Goal: Transaction & Acquisition: Purchase product/service

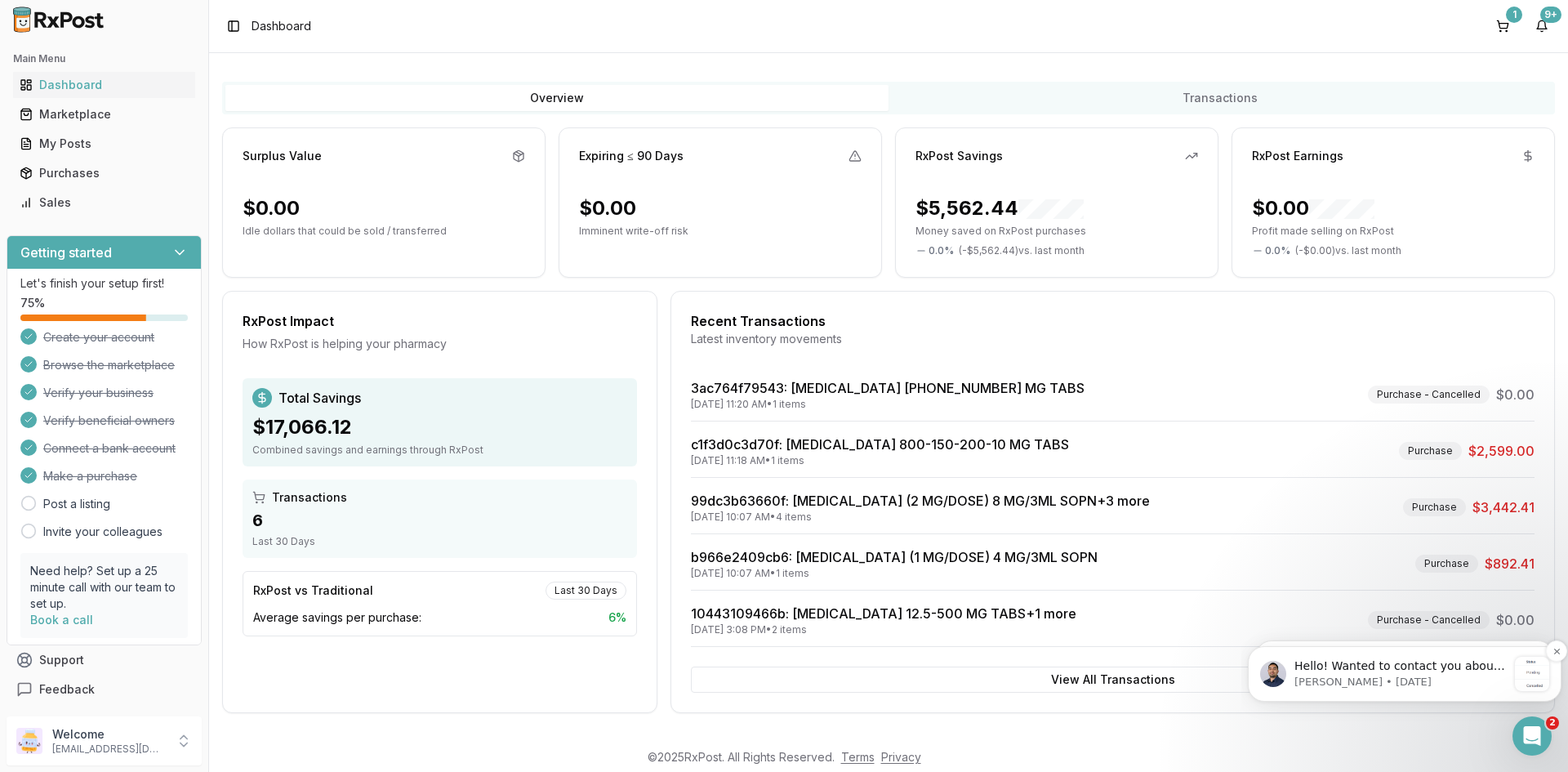
click at [1450, 664] on p "Hello! Wanted to contact you about this order e4622718-969d-472e-8218-b966e2409…" at bounding box center [1400, 666] width 212 height 17
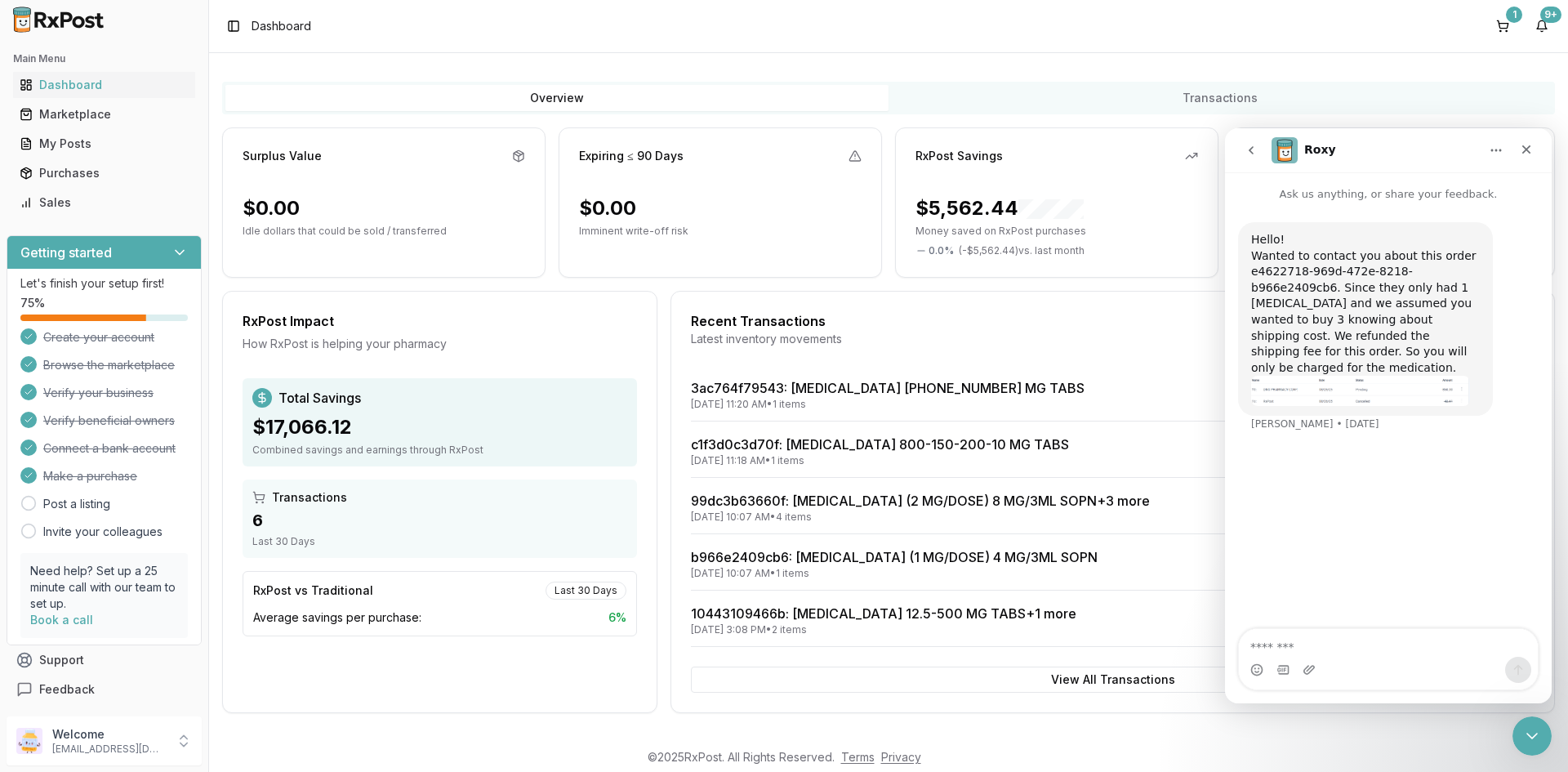
click at [1334, 641] on textarea "Message…" at bounding box center [1388, 642] width 299 height 28
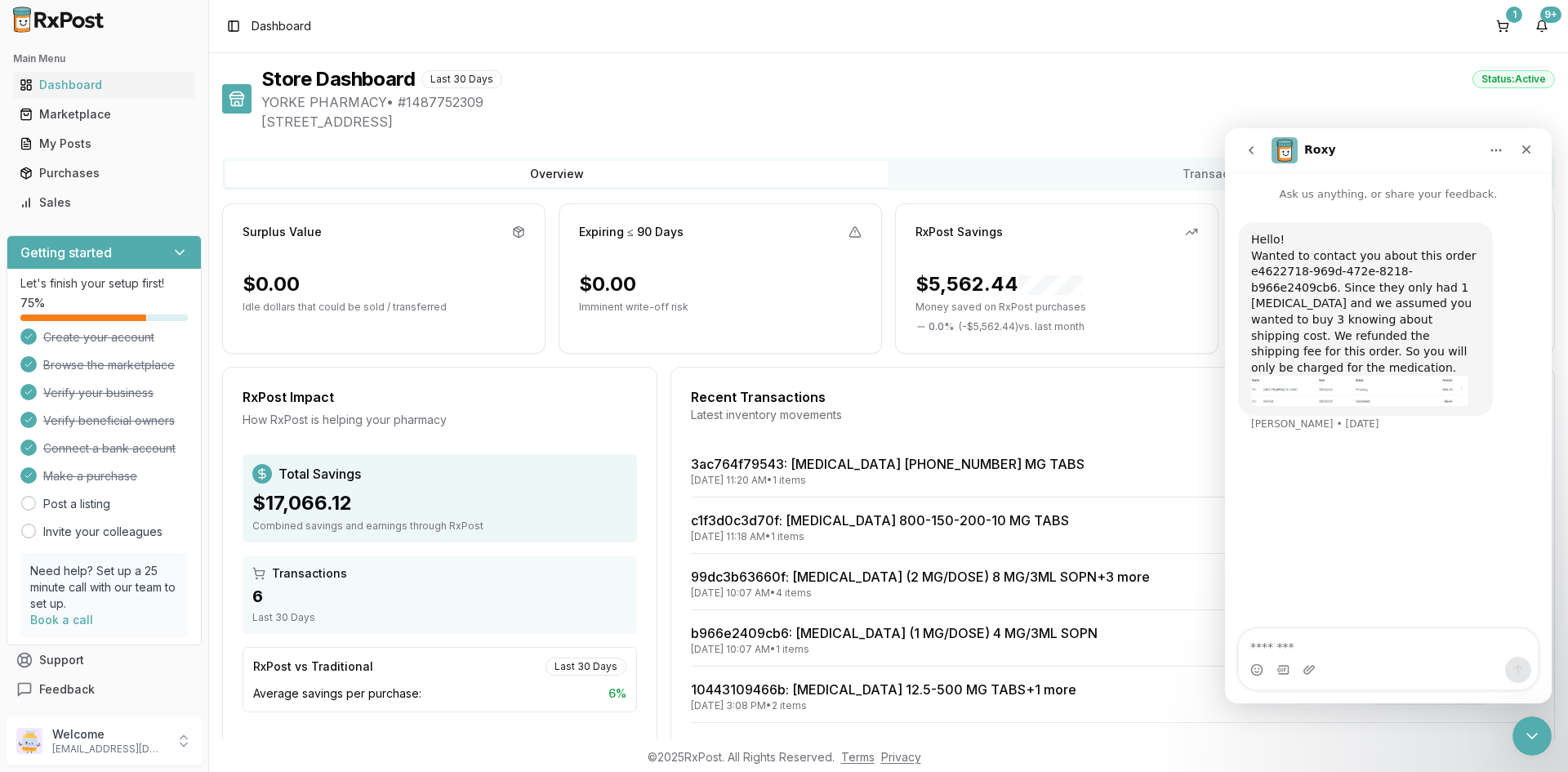
click at [1320, 641] on textarea "Message…" at bounding box center [1388, 642] width 299 height 28
type textarea "**"
click at [1517, 664] on icon "Send a message…" at bounding box center [1517, 669] width 13 height 13
click at [1059, 562] on div "3ac764f79543 : [MEDICAL_DATA] [PHONE_NUMBER] MG TABS [DATE] 11:20 AM • 1 items …" at bounding box center [1113, 588] width 844 height 268
click at [1536, 731] on icon "Close Intercom Messenger" at bounding box center [1528, 732] width 19 height 19
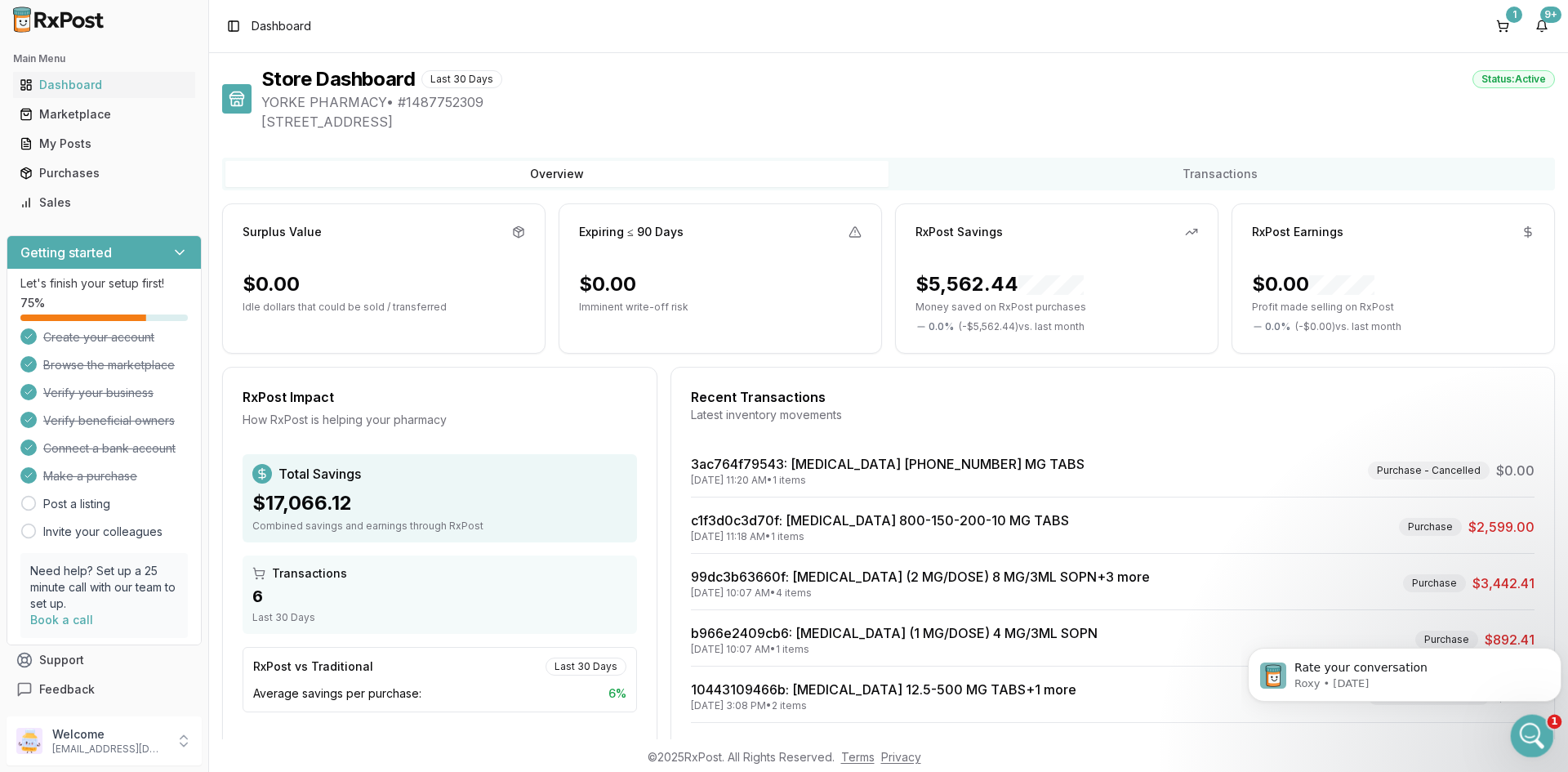
click at [1524, 724] on icon "Open Intercom Messenger" at bounding box center [1529, 733] width 27 height 27
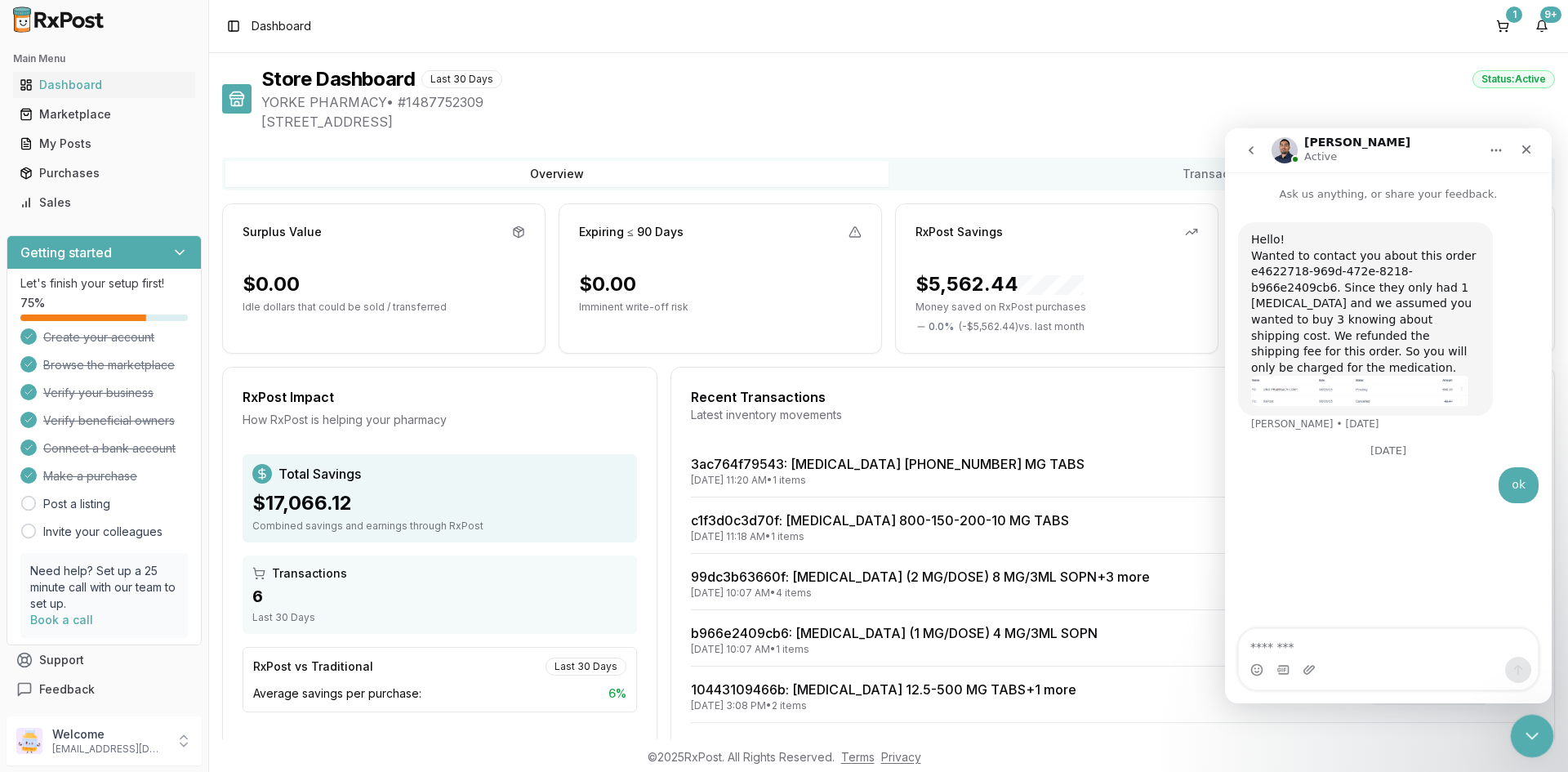
click at [1540, 721] on div "Close Intercom Messenger" at bounding box center [1529, 732] width 40 height 40
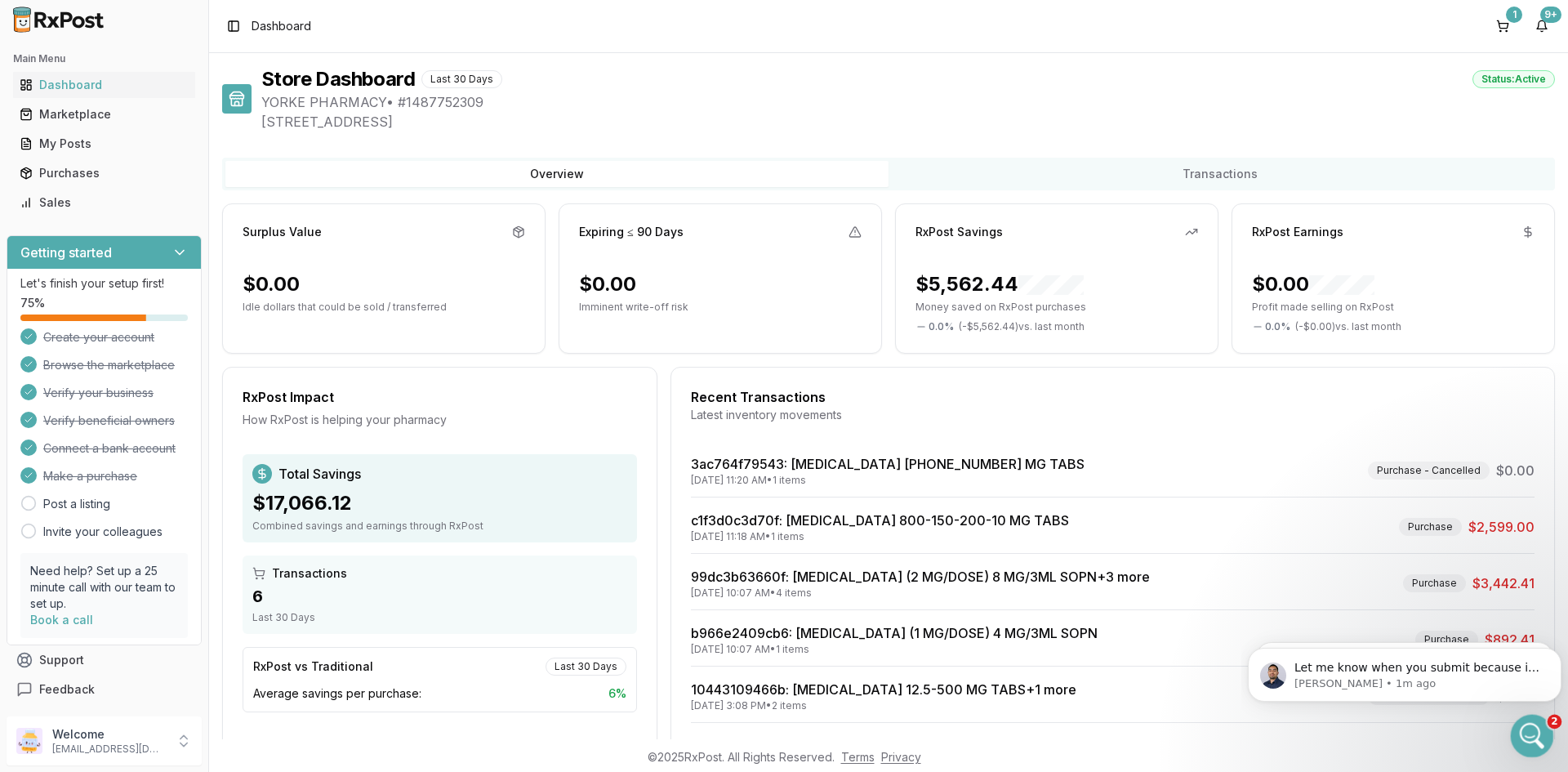
click at [1528, 728] on icon "Open Intercom Messenger" at bounding box center [1529, 733] width 27 height 27
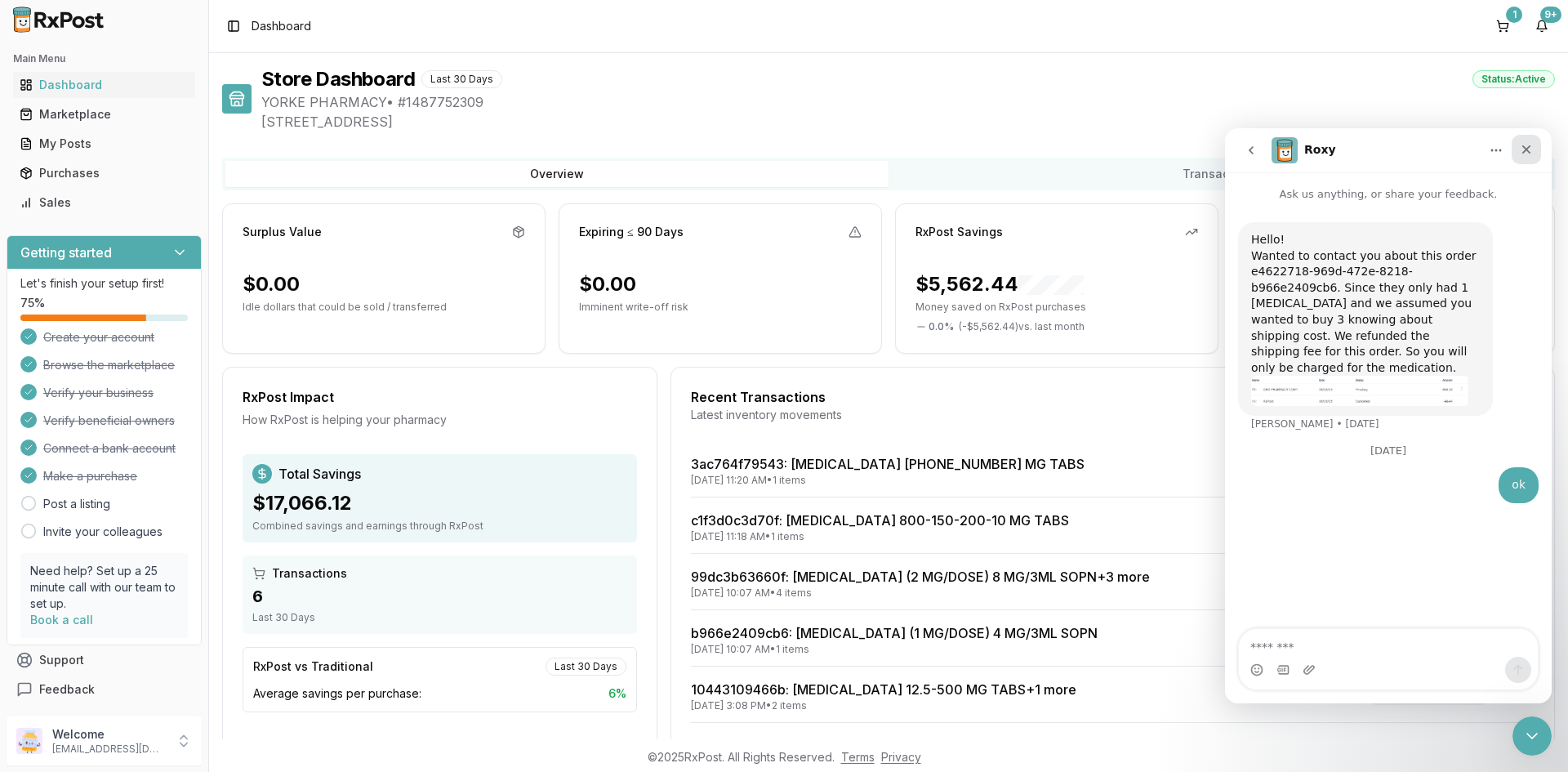
click at [1524, 146] on icon "Close" at bounding box center [1526, 149] width 13 height 13
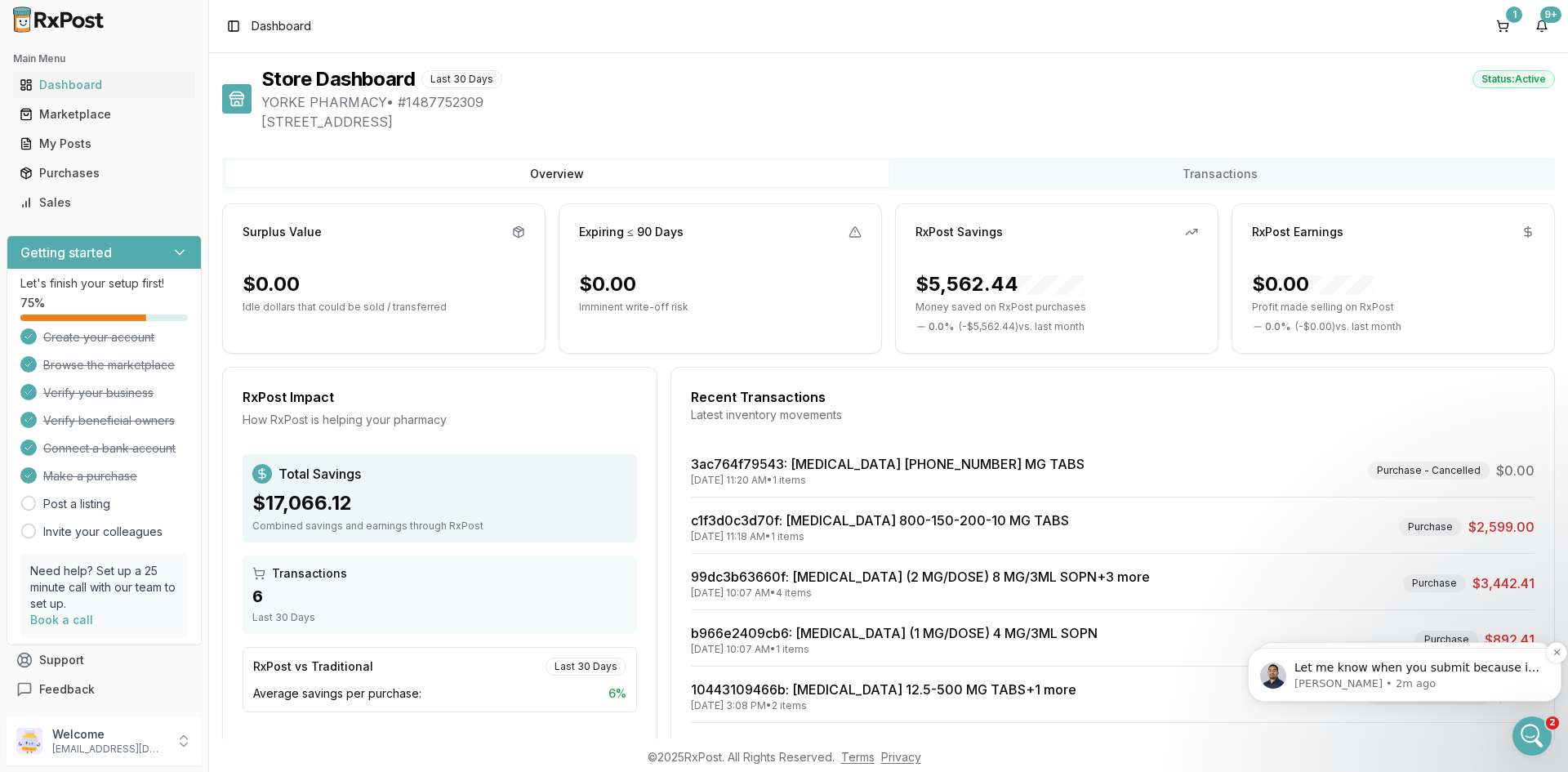
click at [1447, 676] on p "[PERSON_NAME] • 2m ago" at bounding box center [1417, 684] width 246 height 15
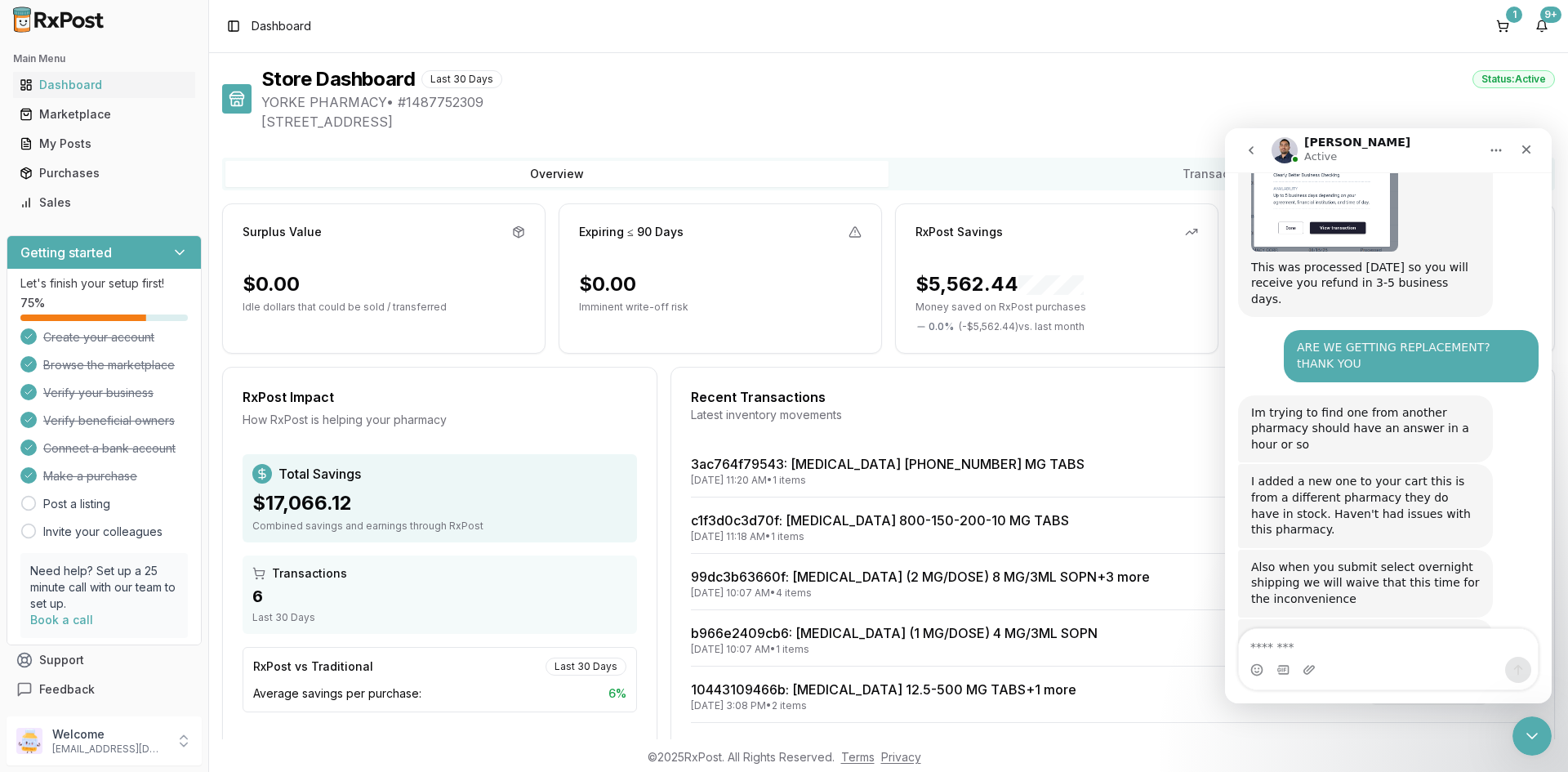
scroll to position [1290, 0]
click at [1503, 26] on button "1" at bounding box center [1503, 26] width 26 height 26
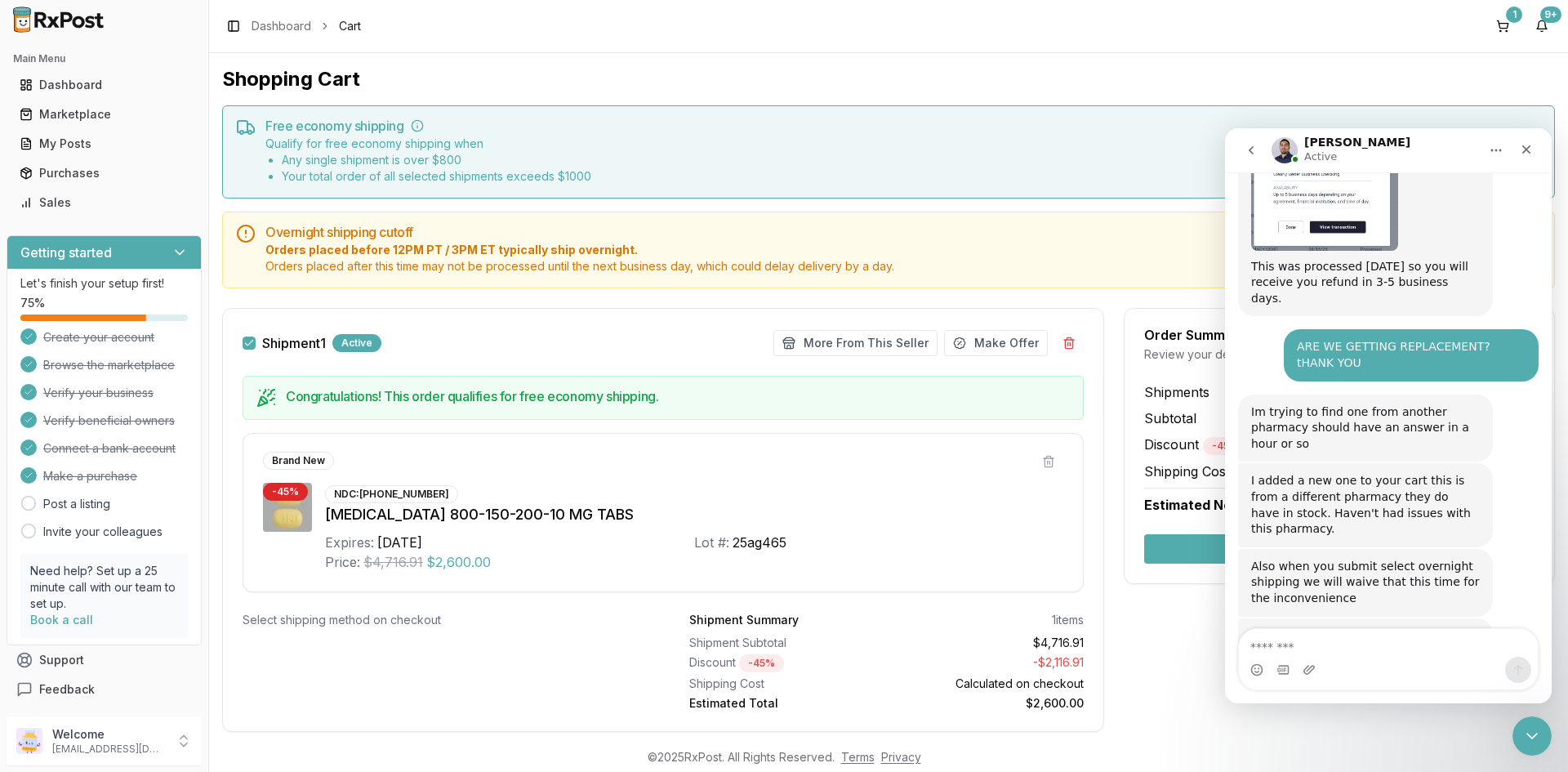
scroll to position [39, 0]
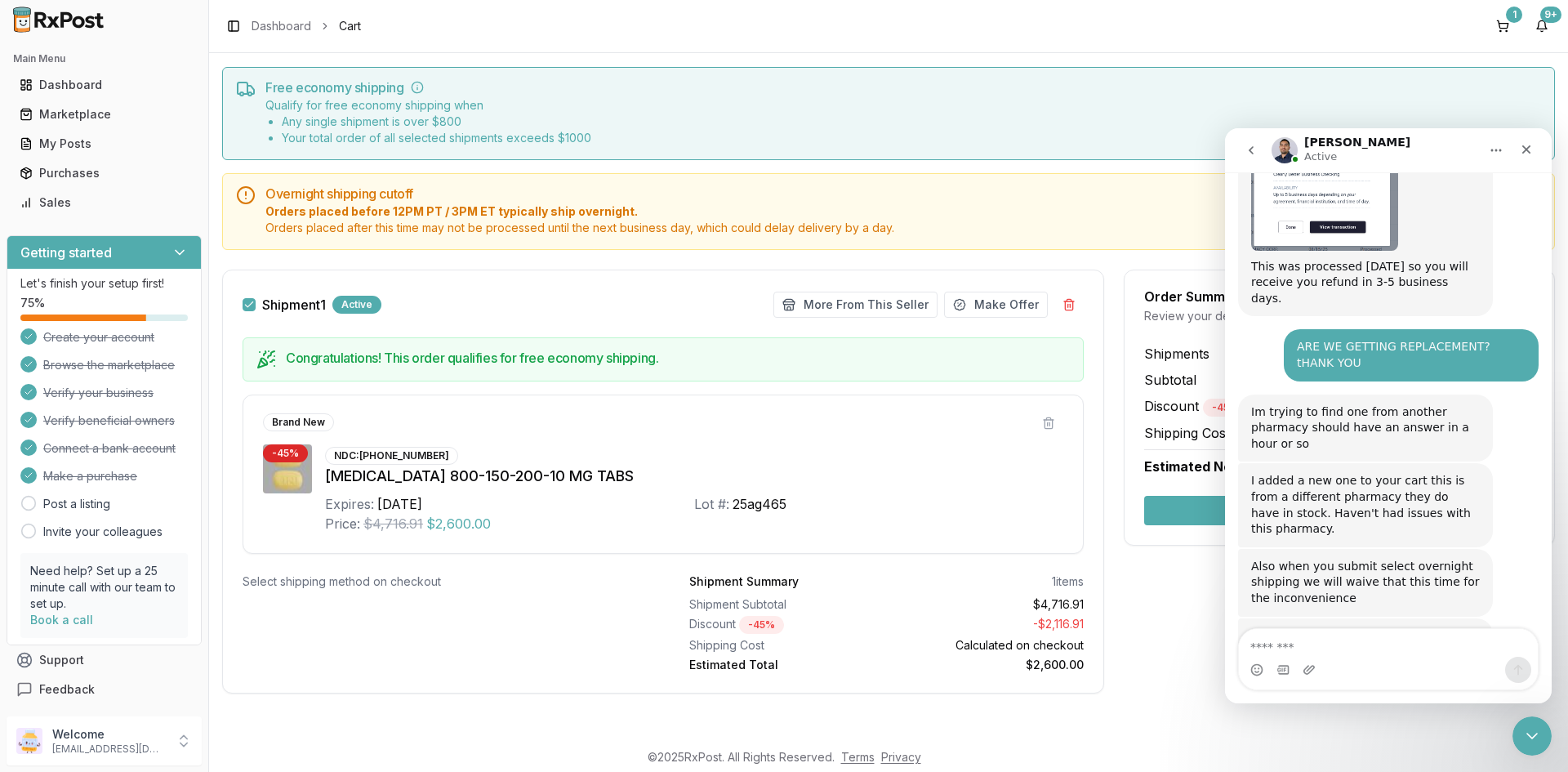
click at [1188, 592] on div "Order Summary Review your details before checkout Shipments 1 Subtotal $4,716.9…" at bounding box center [1338, 491] width 431 height 443
click at [1469, 85] on h5 "Free economy shipping" at bounding box center [903, 87] width 1276 height 13
drag, startPoint x: 1443, startPoint y: 115, endPoint x: 1433, endPoint y: 110, distance: 11.2
click at [1443, 115] on div "Qualify for free economy shipping when Any single shipment is over $ 800 Your t…" at bounding box center [903, 121] width 1276 height 49
click at [1279, 648] on textarea "Message…" at bounding box center [1388, 642] width 299 height 28
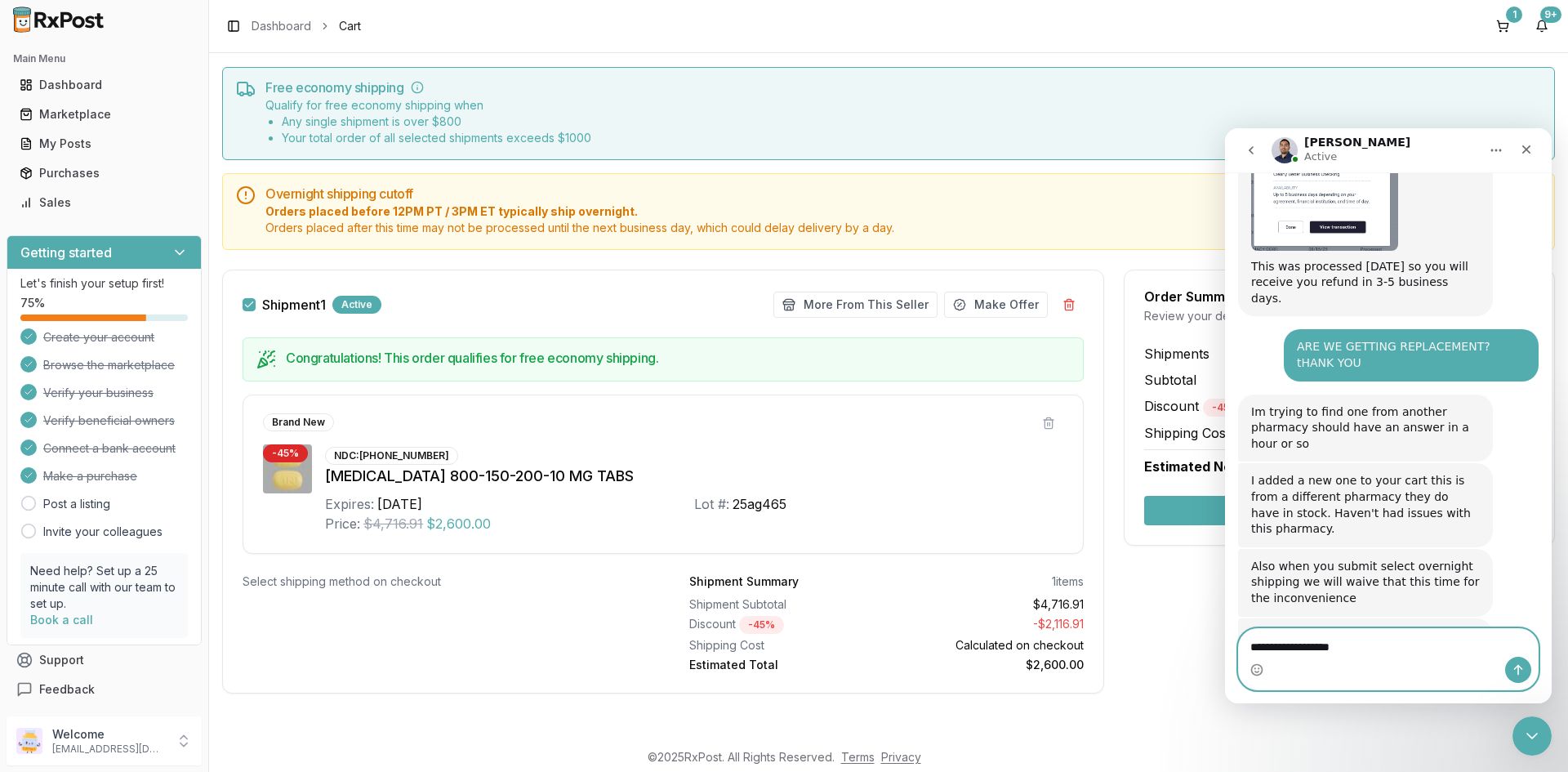
type textarea "**********"
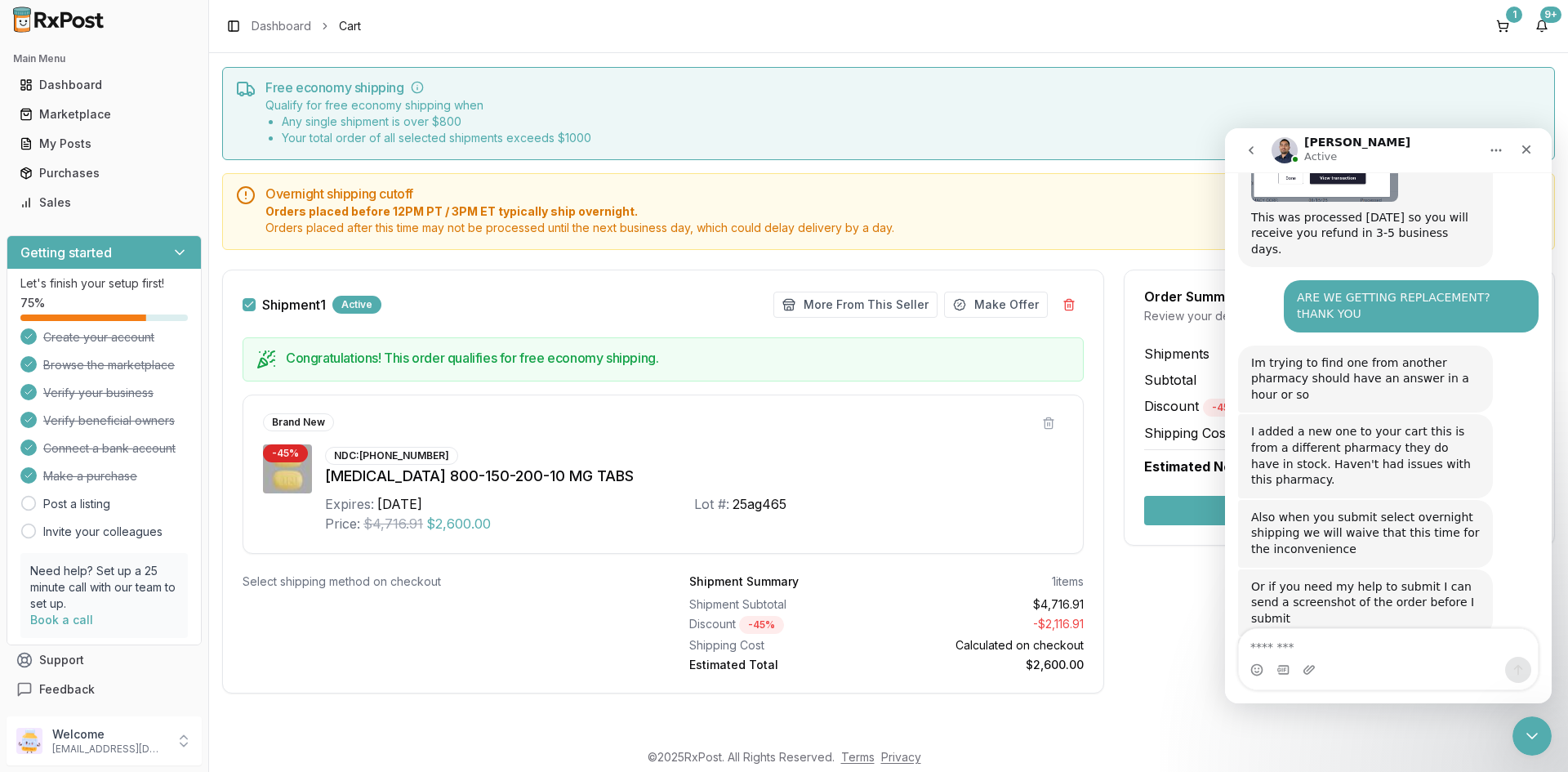
click at [1197, 508] on button "Secure Checkout" at bounding box center [1339, 510] width 391 height 29
click at [1529, 743] on icon "Close Intercom Messenger" at bounding box center [1528, 732] width 19 height 19
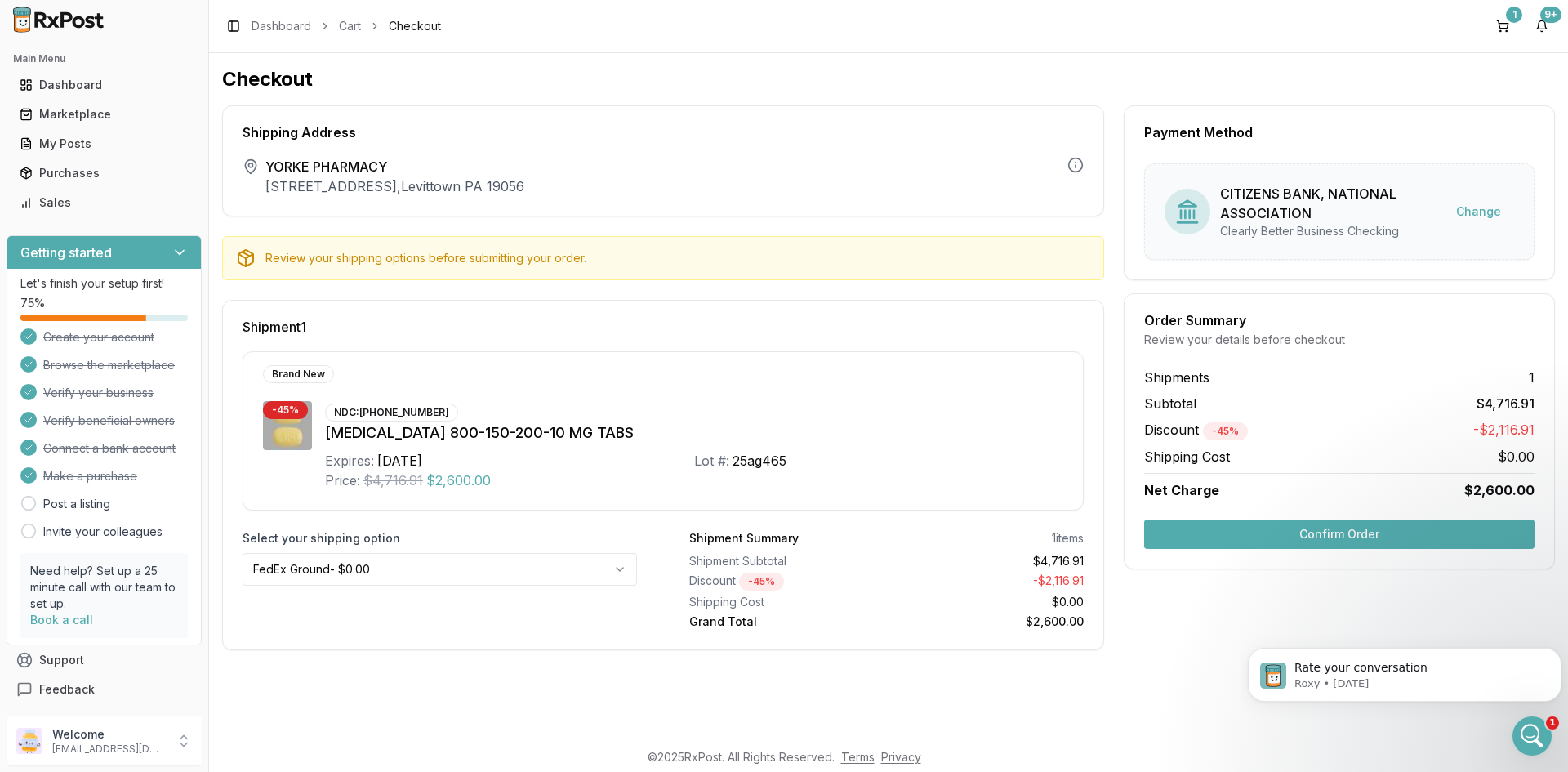
click at [1344, 530] on button "Confirm Order" at bounding box center [1339, 534] width 391 height 29
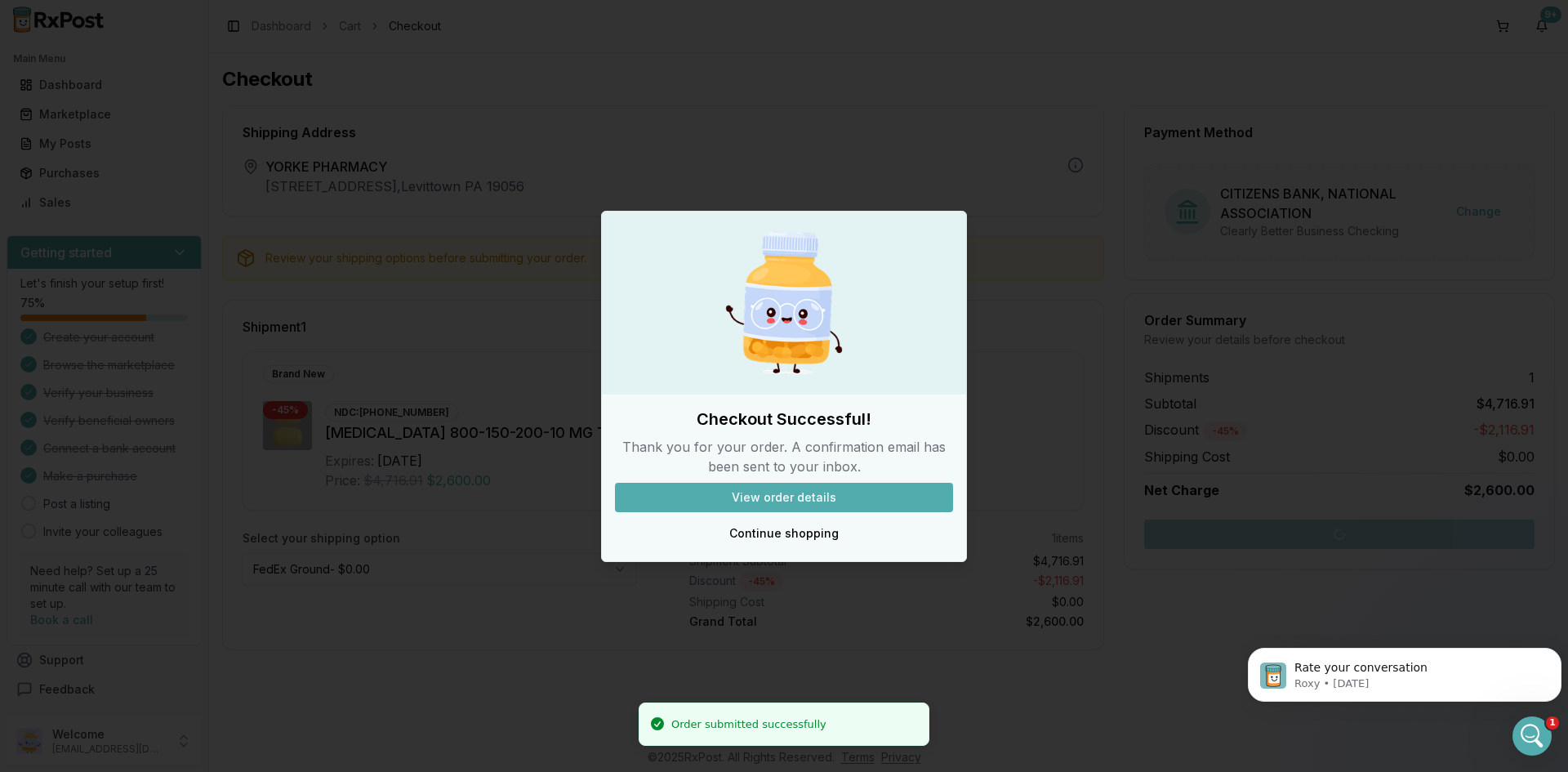
click at [809, 490] on button "View order details" at bounding box center [784, 497] width 338 height 29
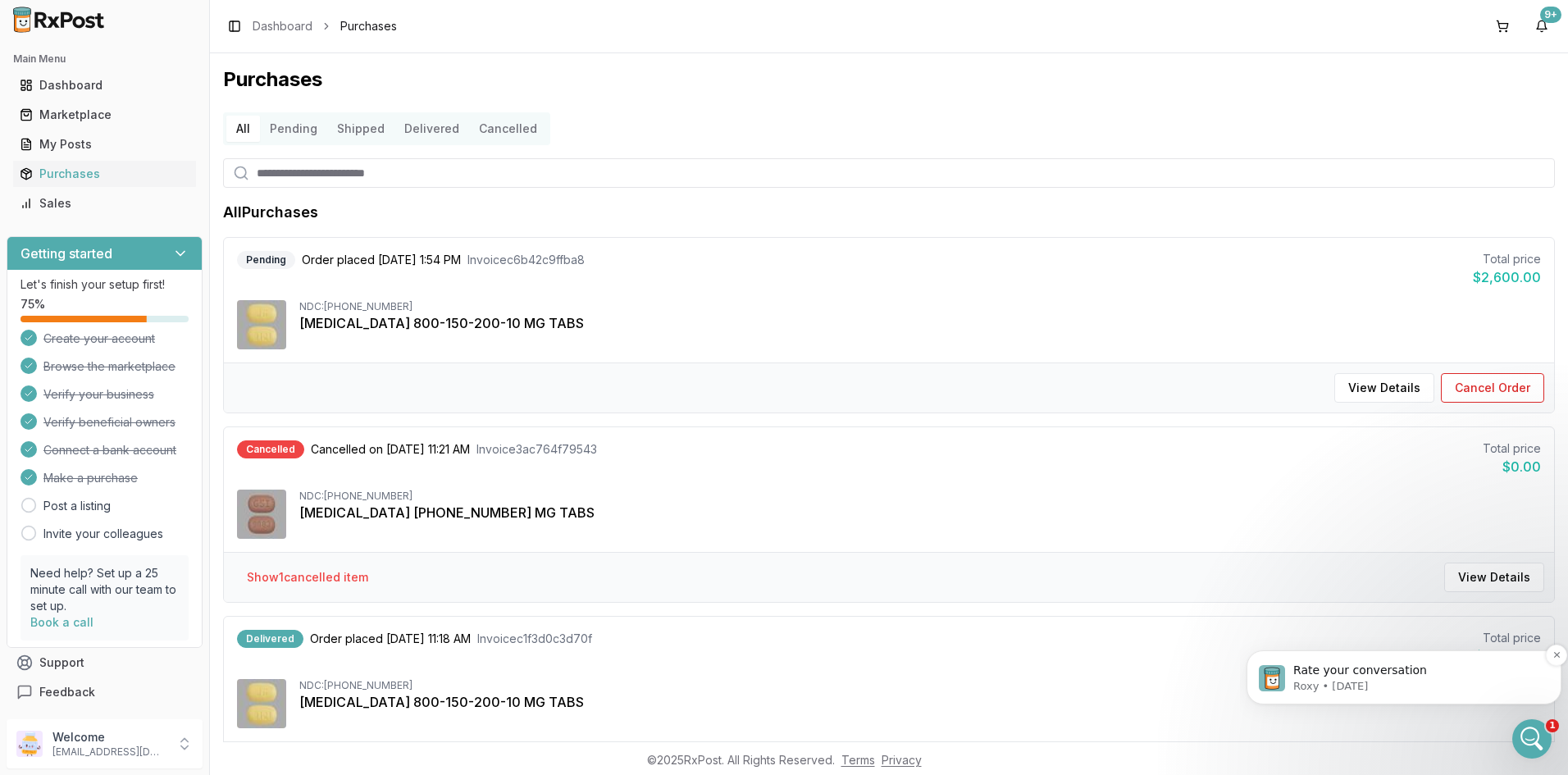
click at [1371, 684] on p "Roxy • [DATE]" at bounding box center [1417, 686] width 247 height 15
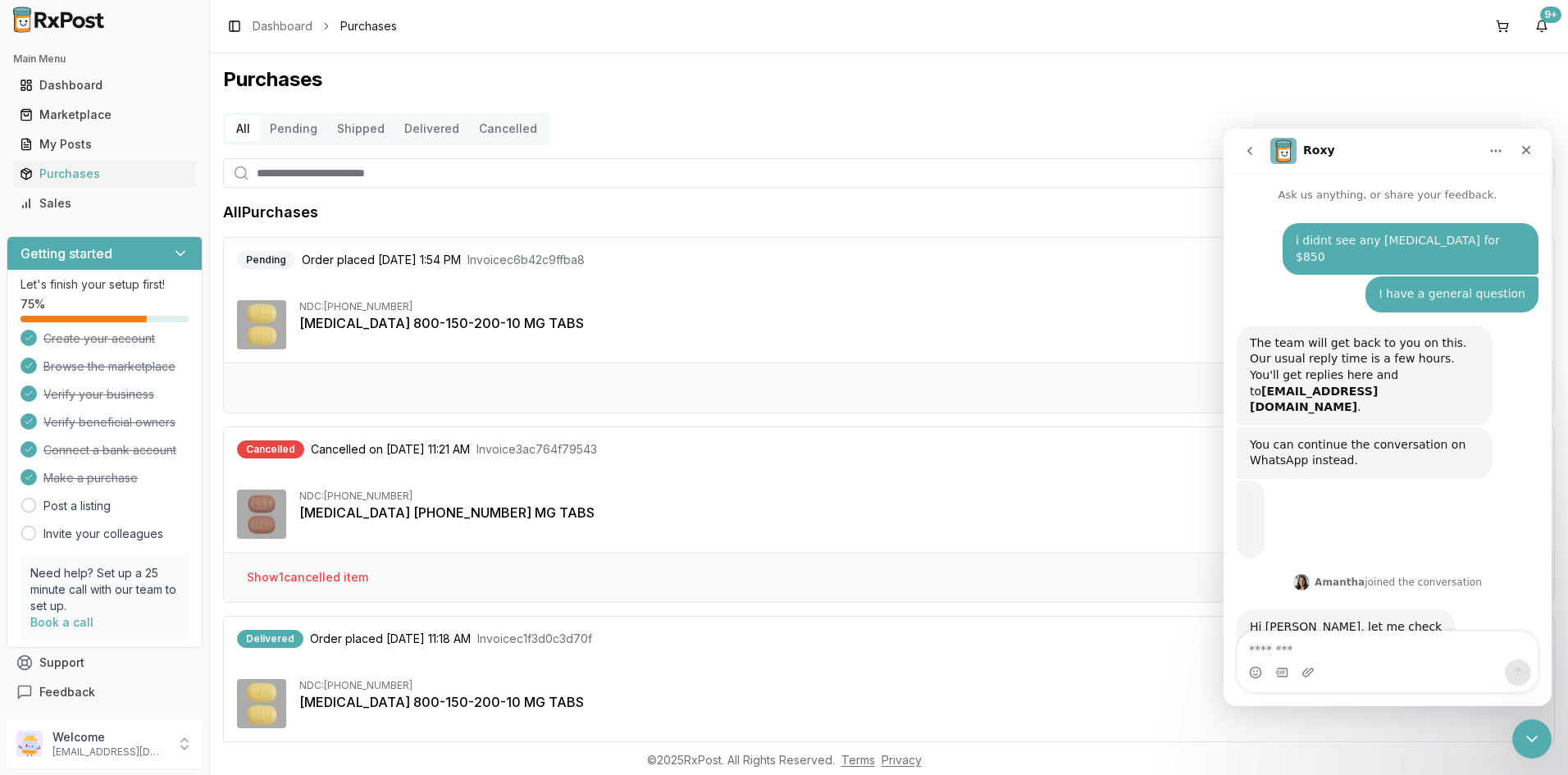
scroll to position [44, 0]
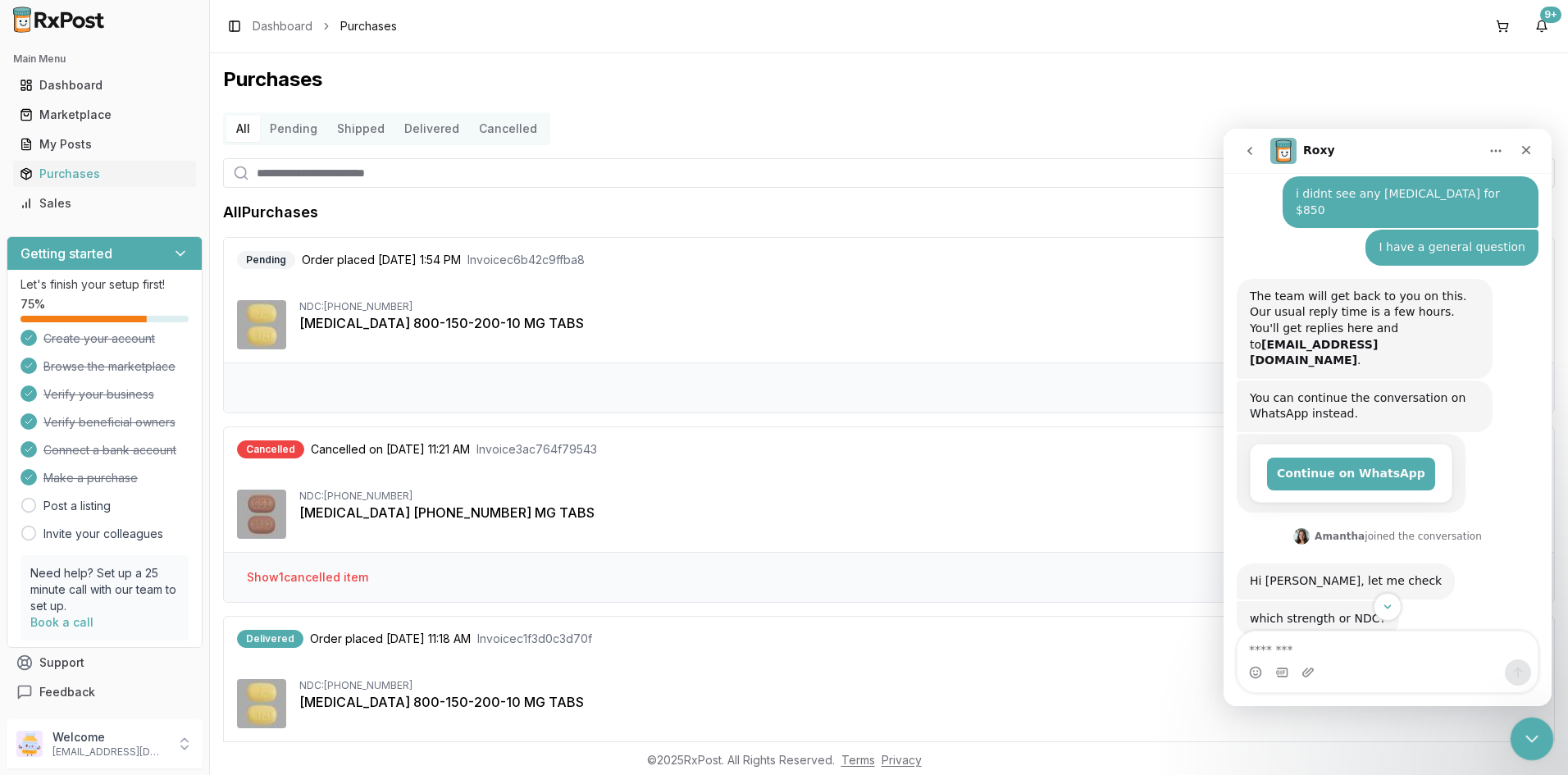
click at [1514, 723] on div "Close Intercom Messenger" at bounding box center [1529, 735] width 40 height 40
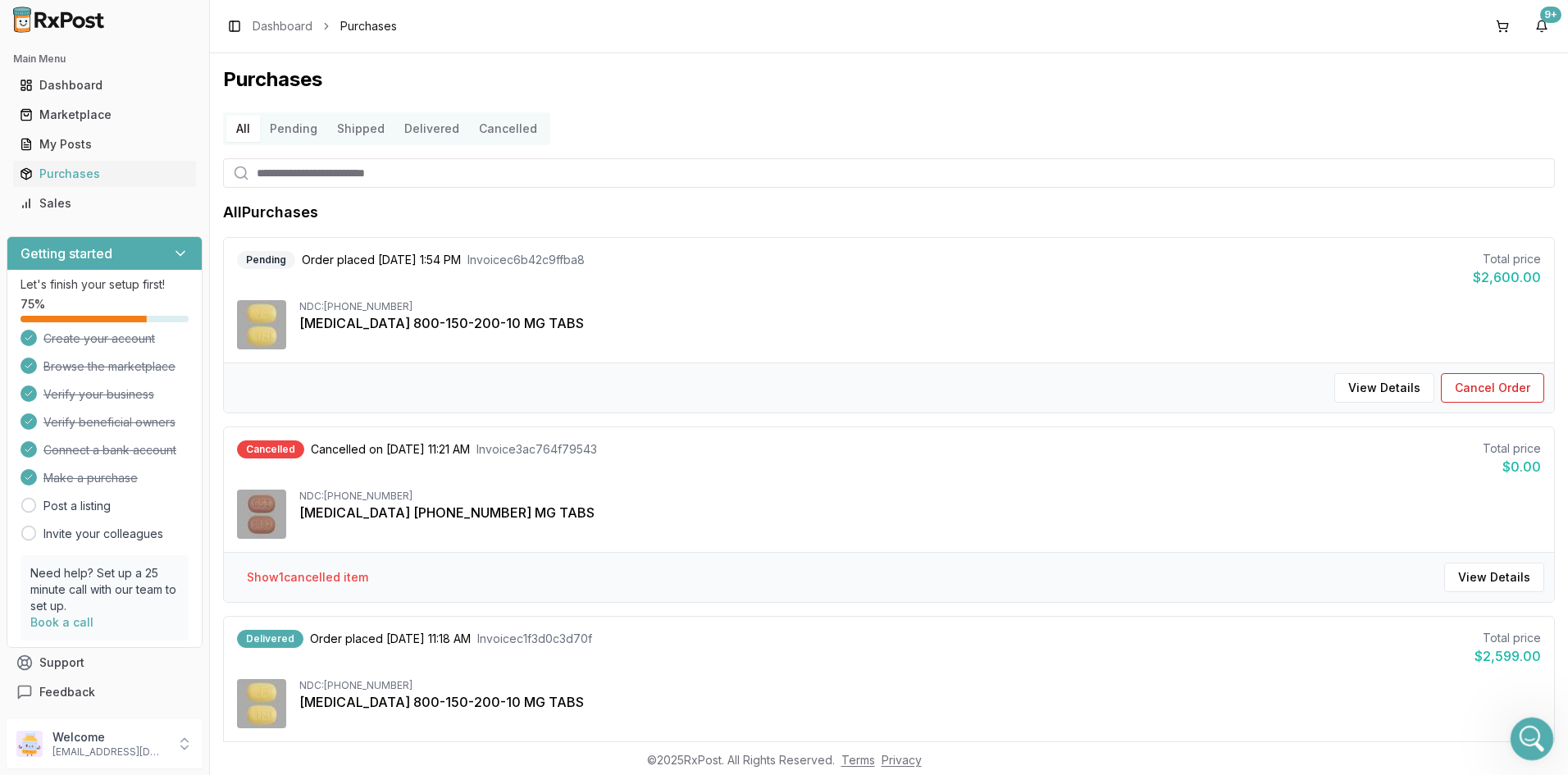
click at [1532, 745] on icon "Open Intercom Messenger" at bounding box center [1529, 736] width 27 height 27
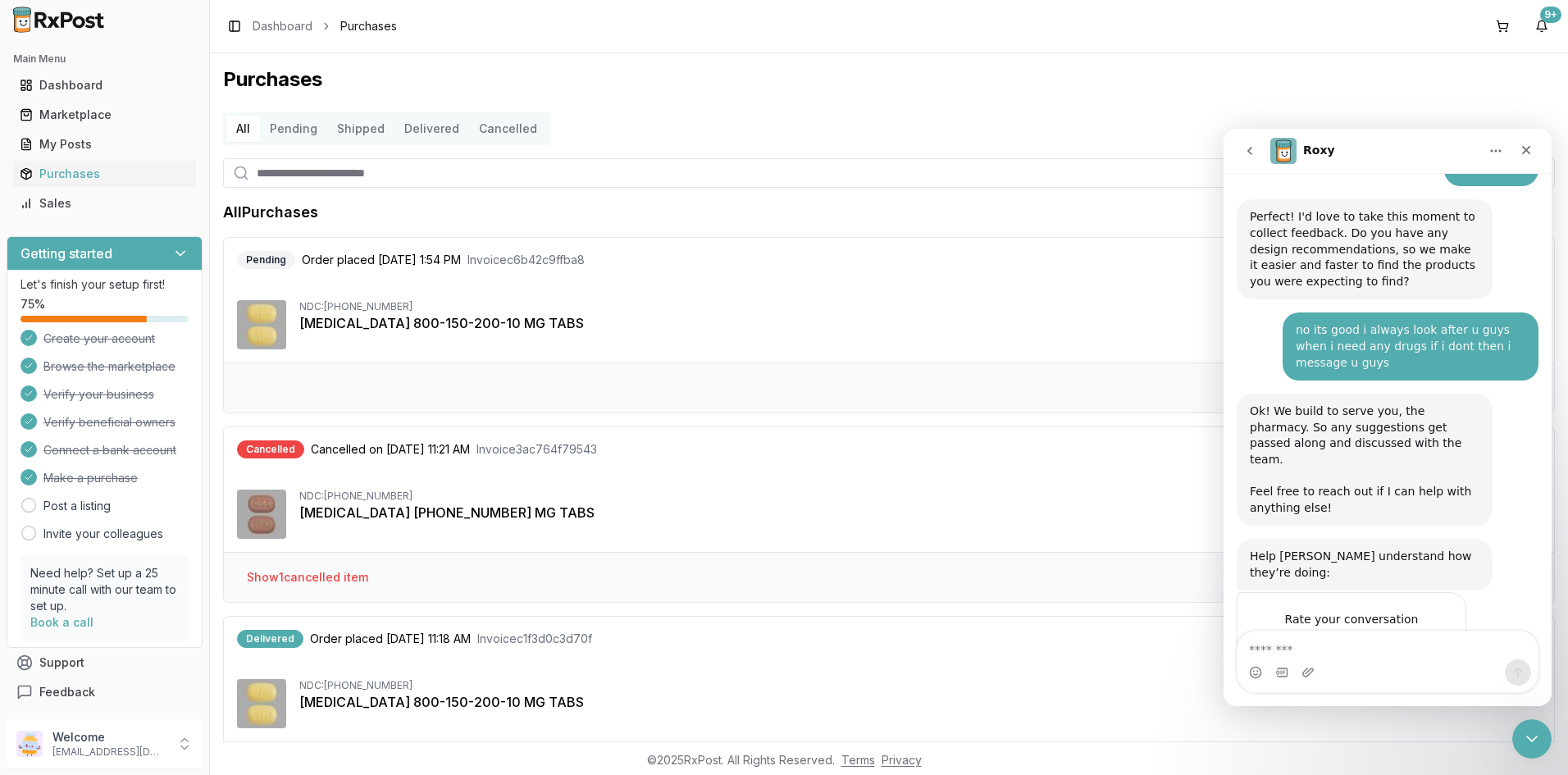
scroll to position [849, 0]
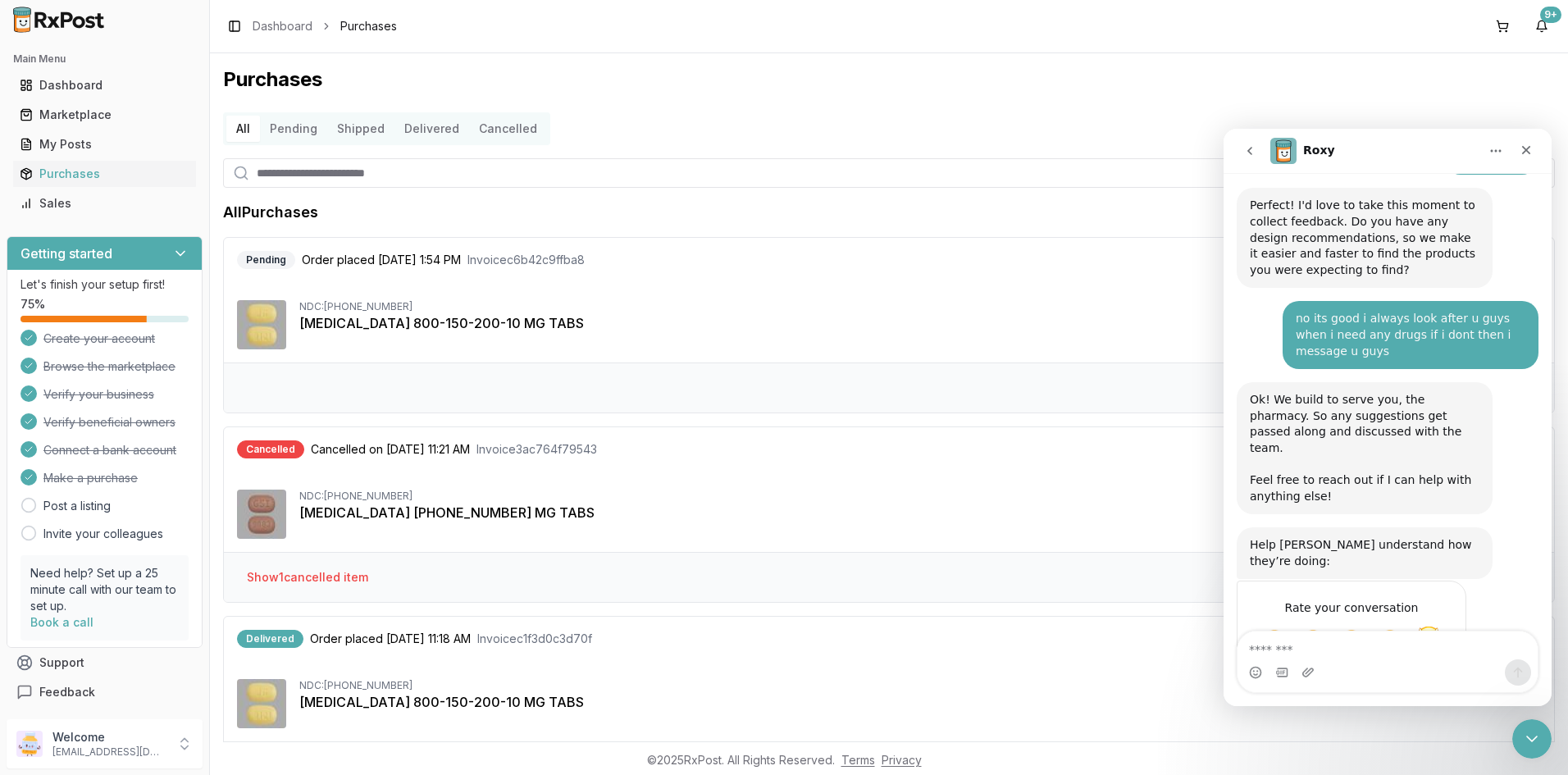
click at [1431, 626] on span "Amazing" at bounding box center [1429, 641] width 30 height 30
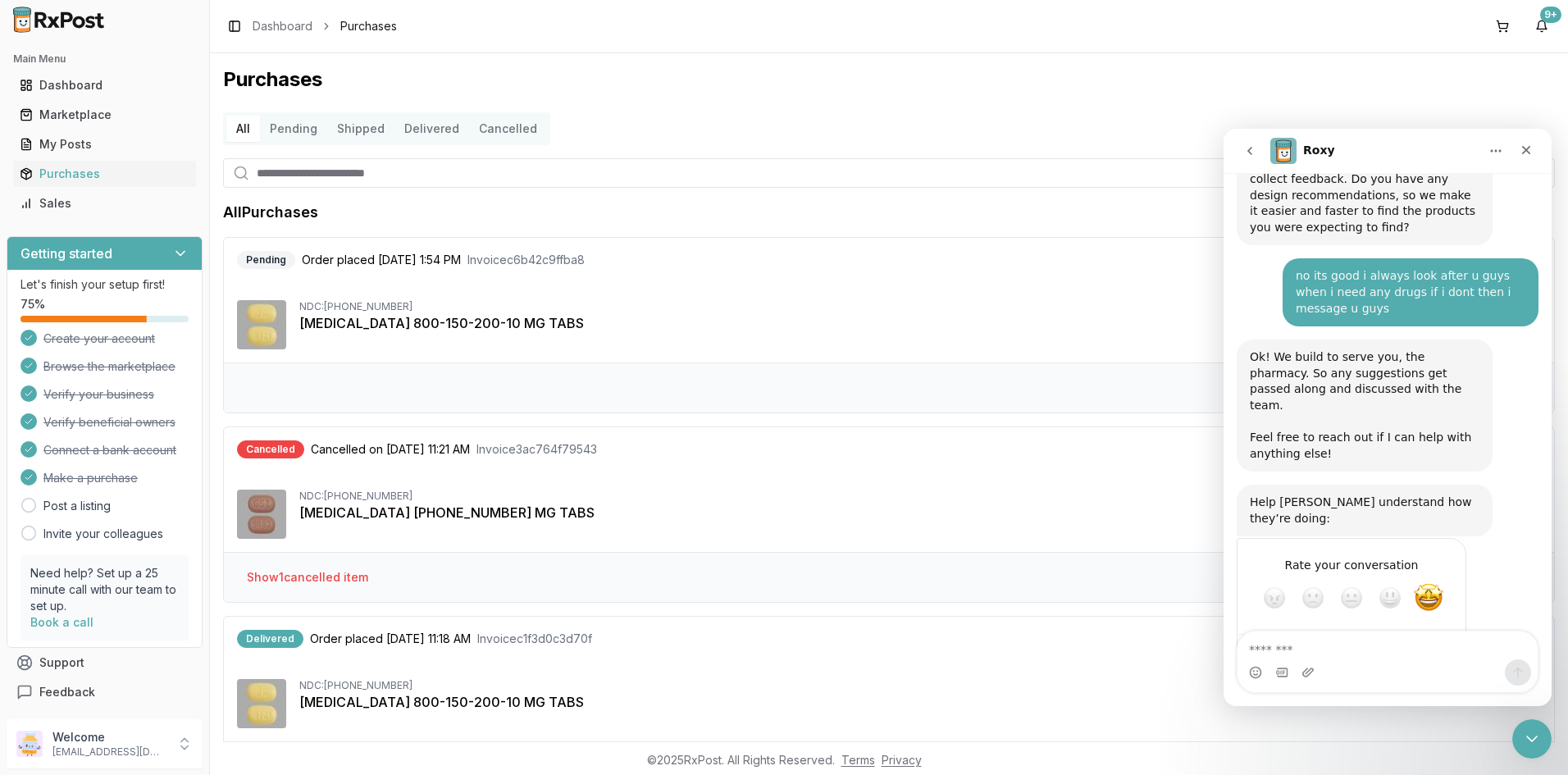
scroll to position [893, 0]
drag, startPoint x: 1518, startPoint y: 150, endPoint x: 2739, endPoint y: 320, distance: 1232.8
click at [1518, 150] on div "Close" at bounding box center [1526, 150] width 30 height 30
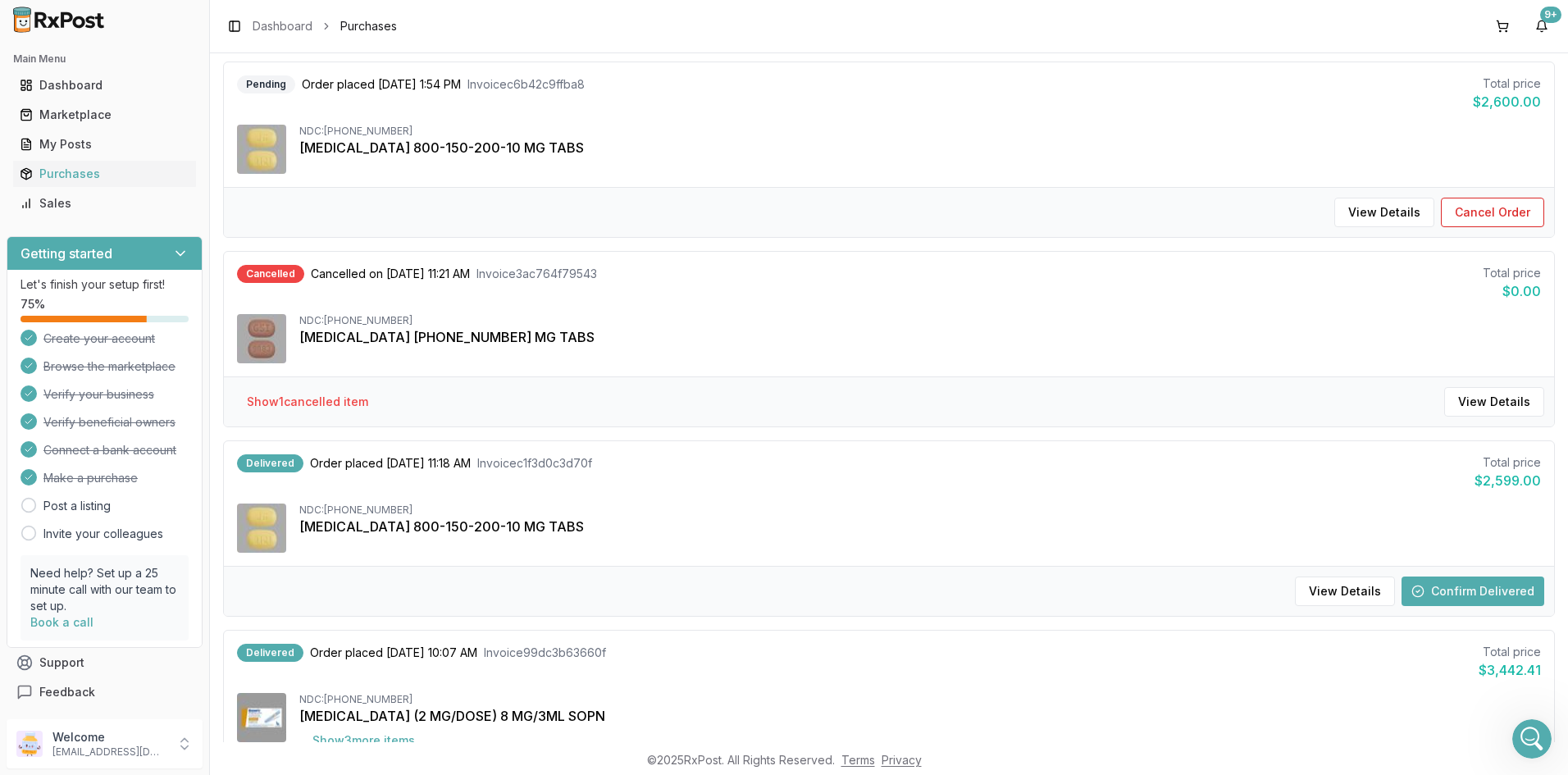
scroll to position [0, 0]
